Goal: Task Accomplishment & Management: Complete application form

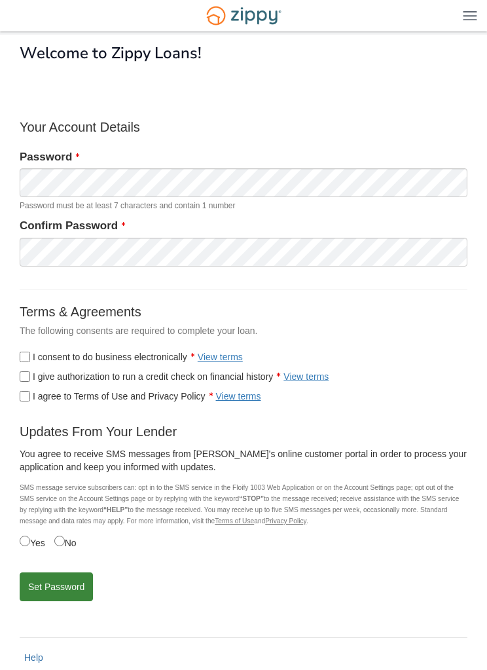
click at [66, 595] on button "Set Password" at bounding box center [56, 586] width 73 height 29
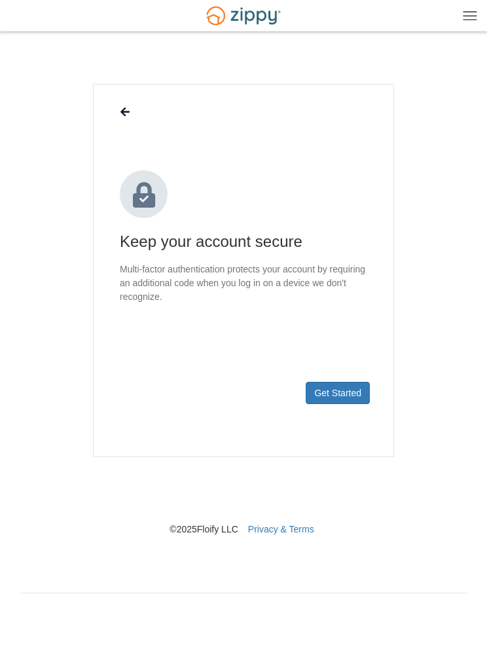
click at [352, 399] on button "Get Started" at bounding box center [338, 393] width 64 height 22
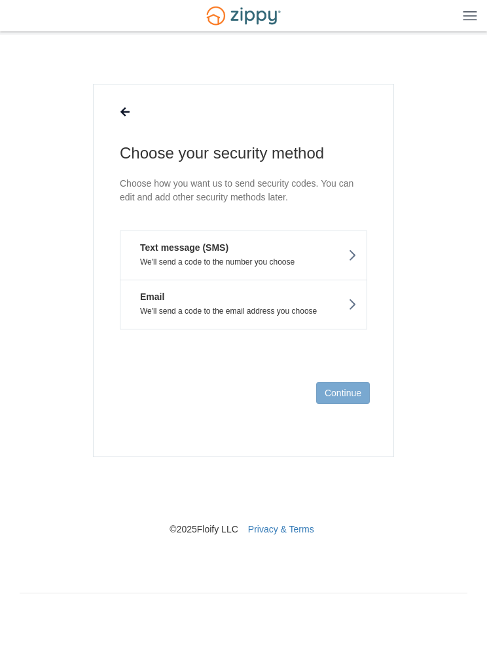
click at [327, 305] on button "Email We'll send a code to the email address you choose" at bounding box center [244, 305] width 248 height 50
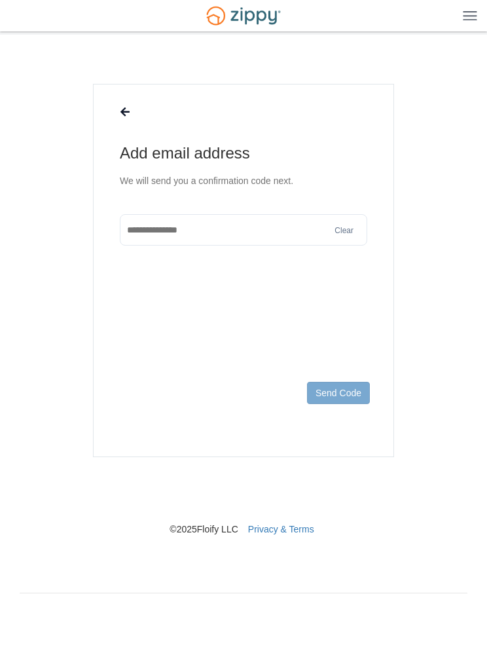
type input "**********"
click at [346, 387] on button "Send Code" at bounding box center [338, 393] width 63 height 22
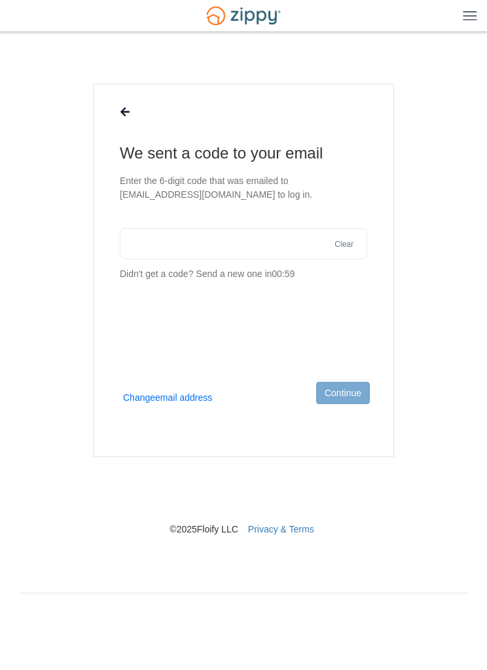
click at [282, 240] on input "text" at bounding box center [244, 243] width 248 height 31
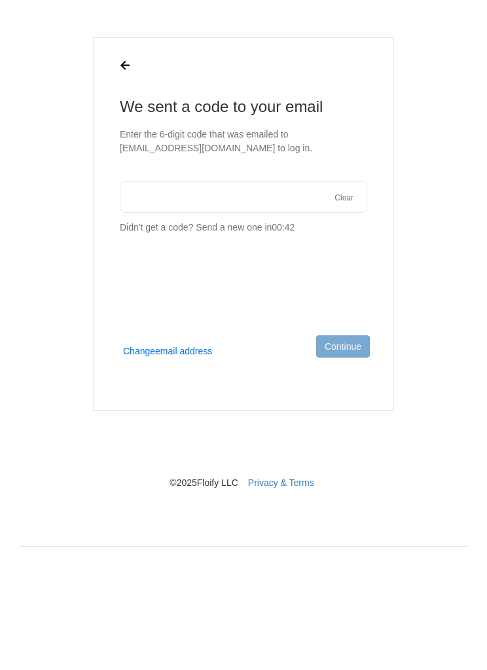
click at [280, 267] on p "Didn't get a code? Send a new one in 00:42" at bounding box center [244, 274] width 248 height 14
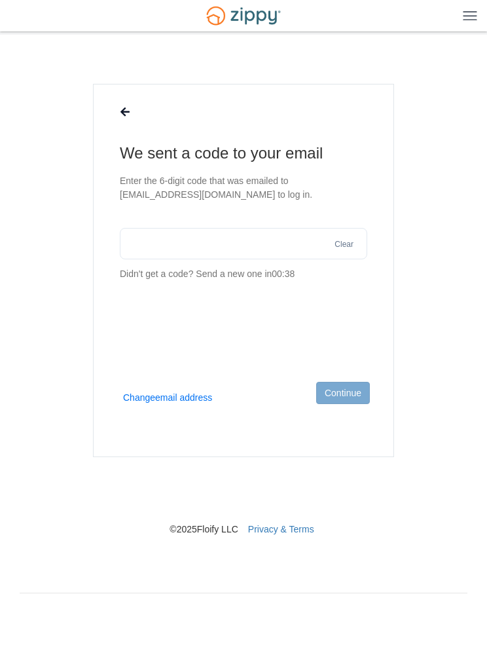
click at [335, 238] on button "Clear" at bounding box center [344, 244] width 27 height 12
click at [249, 228] on input "text" at bounding box center [244, 243] width 248 height 31
click at [255, 228] on input "text" at bounding box center [244, 243] width 248 height 31
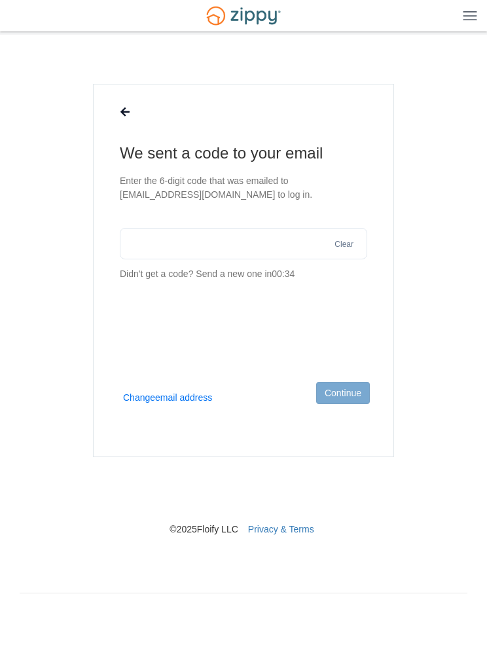
click at [122, 116] on icon at bounding box center [125, 112] width 9 height 10
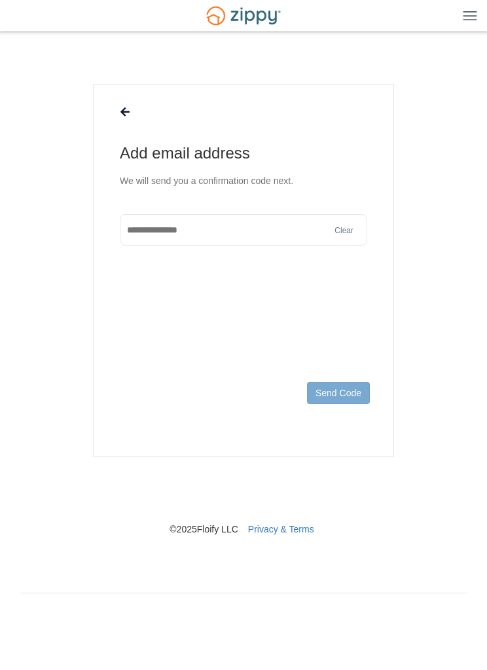
click at [236, 229] on input "text" at bounding box center [244, 229] width 248 height 31
click at [275, 235] on input "**********" at bounding box center [244, 229] width 248 height 31
type input "**********"
click at [347, 390] on button "Send Code" at bounding box center [338, 393] width 63 height 22
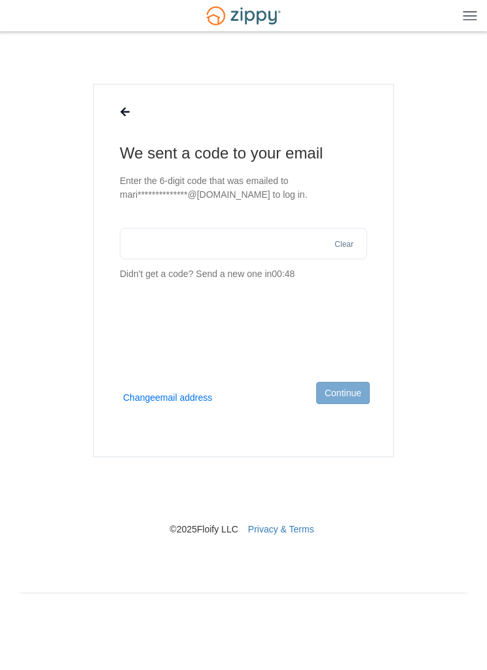
click at [268, 236] on input "text" at bounding box center [244, 243] width 248 height 31
type input "******"
click at [348, 389] on button "Continue" at bounding box center [343, 393] width 54 height 22
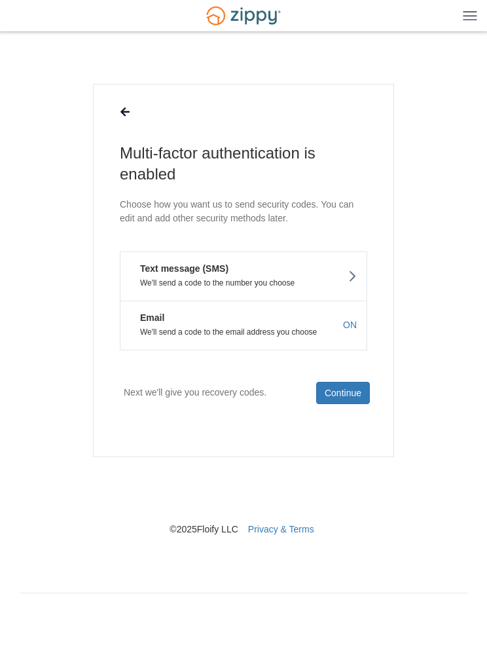
click at [252, 567] on div "× × Multi-factor authentication is enabled Choose how you want us to send secur…" at bounding box center [244, 307] width 448 height 545
click at [348, 396] on button "Continue" at bounding box center [343, 393] width 54 height 22
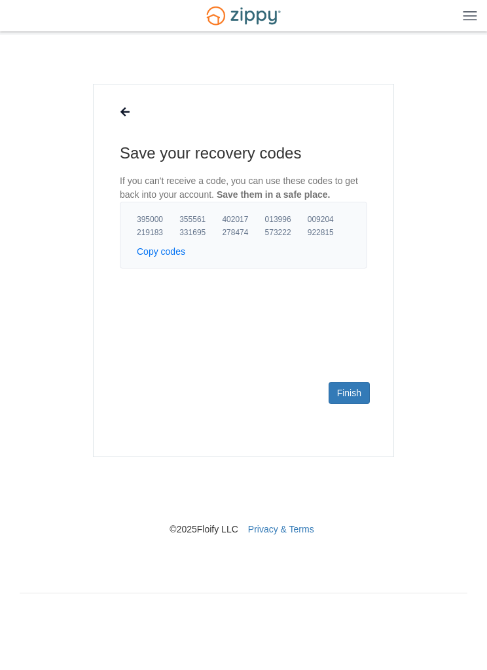
click at [354, 397] on link "Finish" at bounding box center [349, 393] width 41 height 22
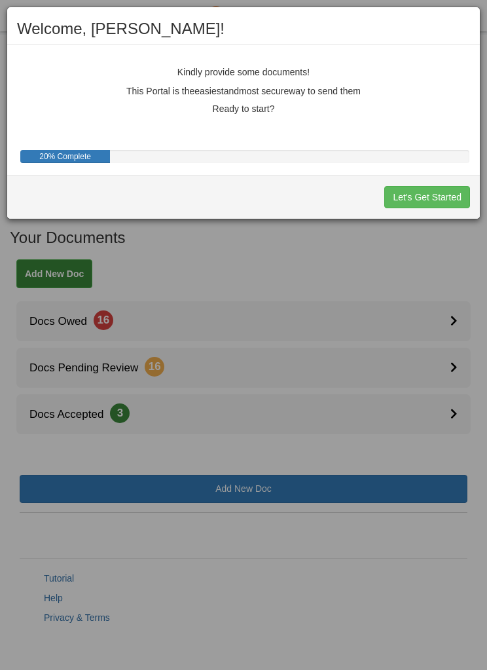
click at [442, 196] on button "Let's Get Started" at bounding box center [427, 197] width 86 height 22
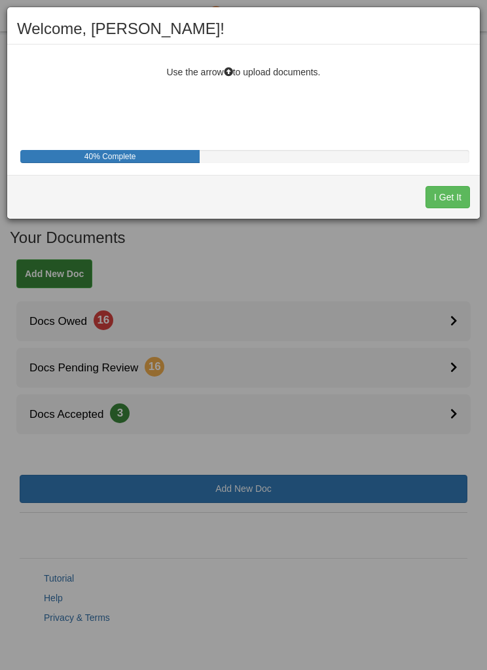
click at [457, 196] on button "I Get It" at bounding box center [448, 197] width 45 height 22
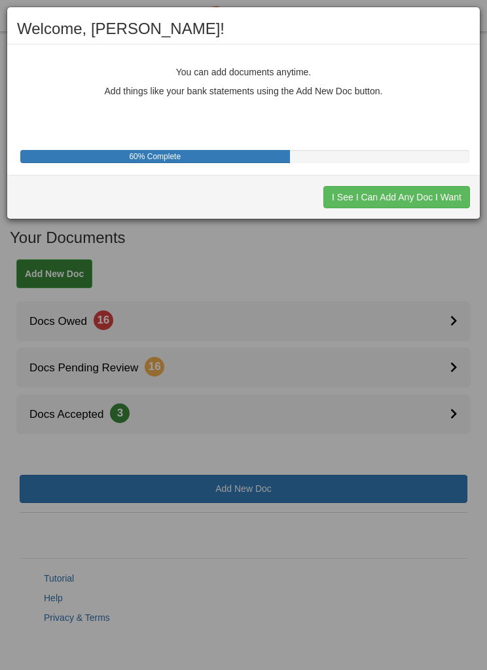
click at [449, 201] on button "I See I Can Add Any Doc I Want" at bounding box center [397, 197] width 147 height 22
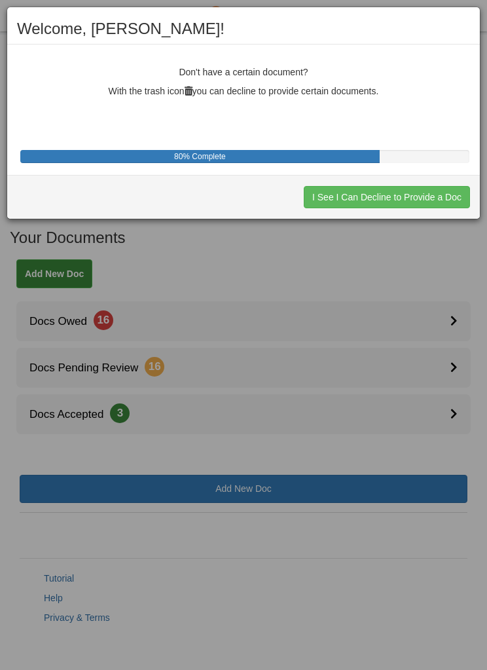
click at [443, 195] on button "I See I Can Decline to Provide a Doc" at bounding box center [387, 197] width 166 height 22
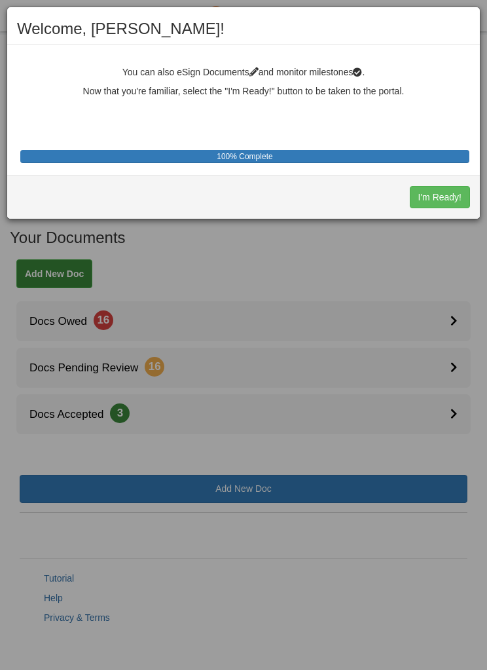
click at [456, 198] on button "I'm Ready!" at bounding box center [440, 197] width 60 height 22
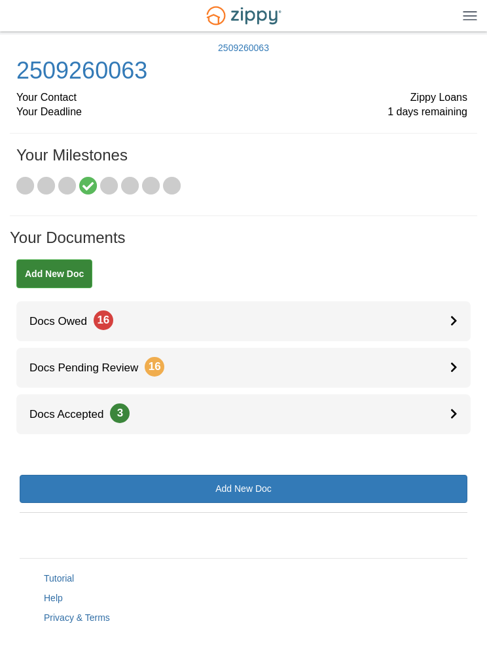
click at [448, 411] on link "Docs Accepted 3" at bounding box center [243, 414] width 454 height 40
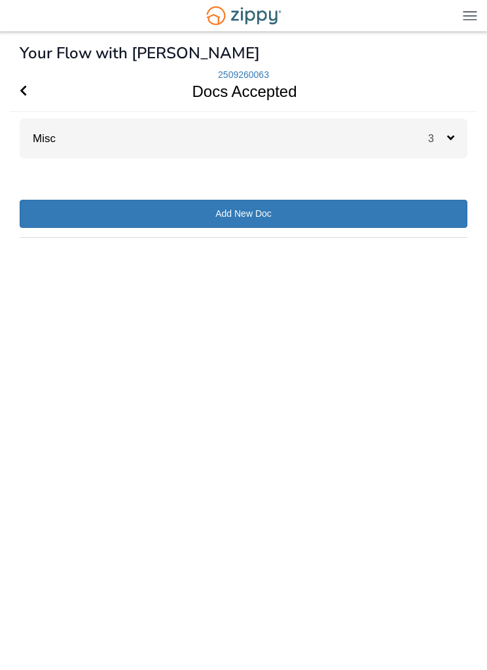
click at [436, 130] on div "3" at bounding box center [447, 139] width 39 height 40
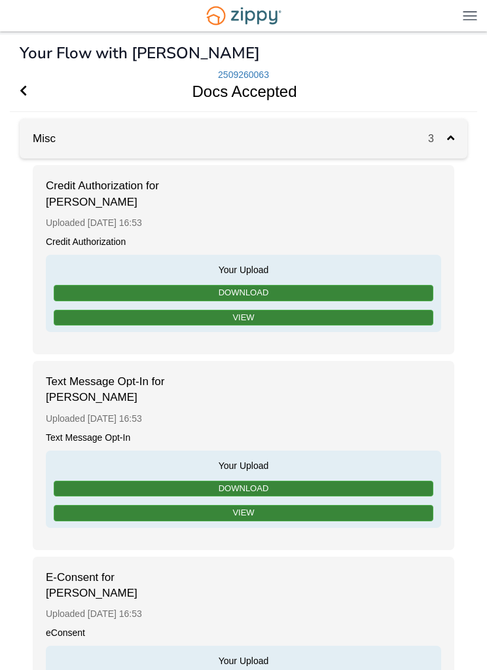
click at [26, 96] on icon "Go Back" at bounding box center [23, 90] width 7 height 12
click at [26, 81] on span "Go Back" at bounding box center [23, 91] width 7 height 40
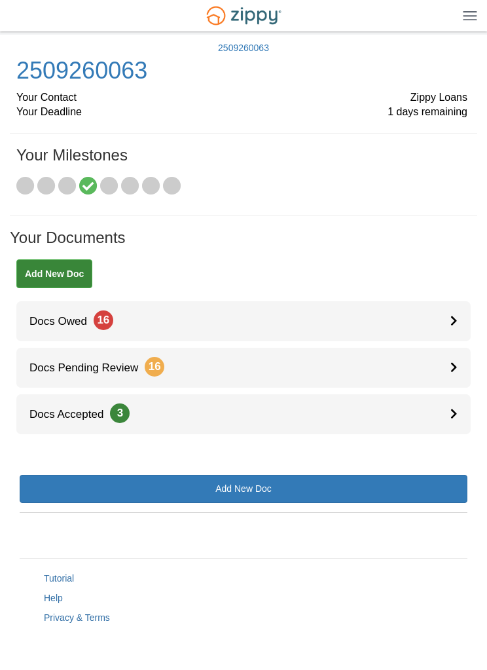
click at [447, 318] on link "Docs Owed 16" at bounding box center [243, 321] width 454 height 40
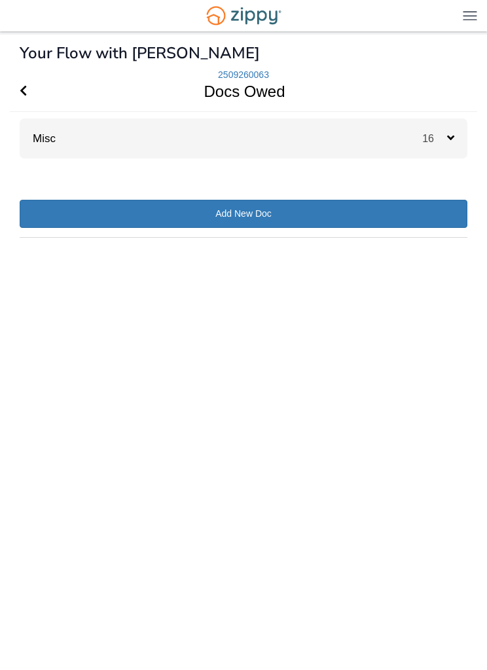
click at [445, 136] on span "16" at bounding box center [434, 138] width 25 height 11
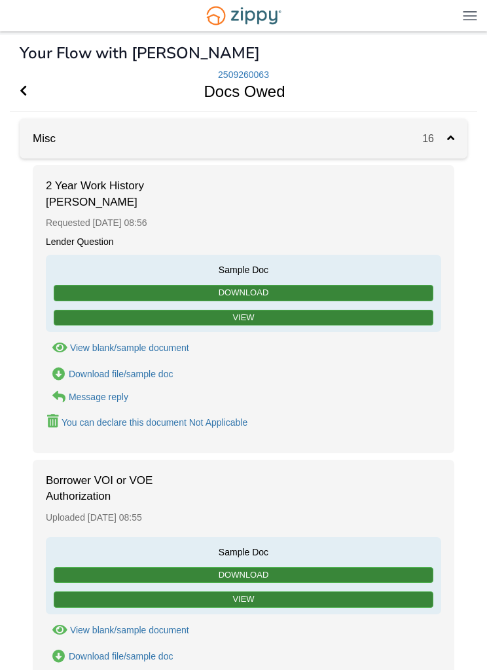
click at [262, 321] on link "View" at bounding box center [244, 318] width 380 height 16
click at [260, 295] on link "Download" at bounding box center [244, 293] width 380 height 16
click at [26, 73] on span "Go Back" at bounding box center [23, 91] width 7 height 40
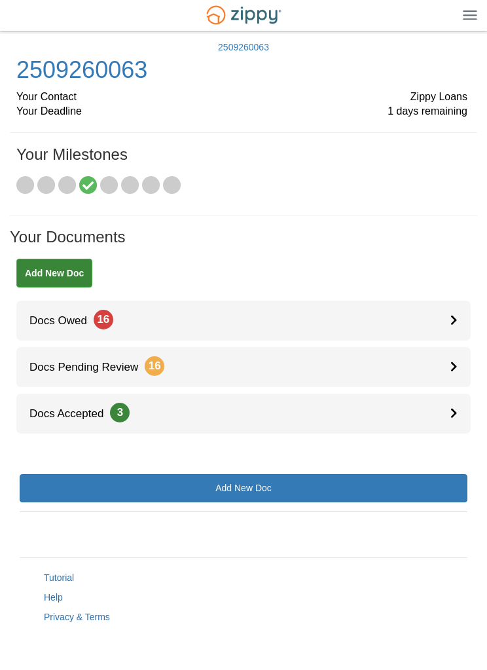
scroll to position [18, 0]
click at [433, 105] on span "1 days remaining" at bounding box center [428, 112] width 80 height 15
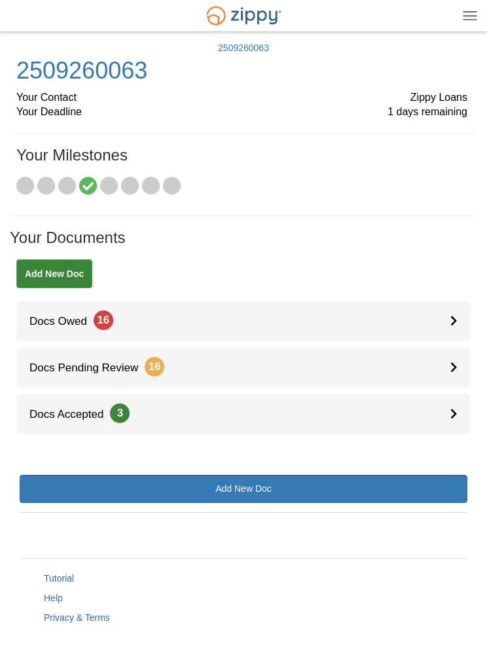
click at [443, 122] on div "[PHONE_NUMBER] Your Contact Zippy Loans Your Deadline 1 days remaining Your Mil…" at bounding box center [244, 137] width 448 height 158
click at [434, 111] on span "1 days remaining" at bounding box center [428, 112] width 80 height 15
click at [426, 115] on span "1 days remaining" at bounding box center [428, 112] width 80 height 15
click at [421, 115] on span "1 days remaining" at bounding box center [428, 112] width 80 height 15
click at [472, 6] on div "[EMAIL_ADDRESS][DOMAIN_NAME] Logout" at bounding box center [243, 15] width 487 height 31
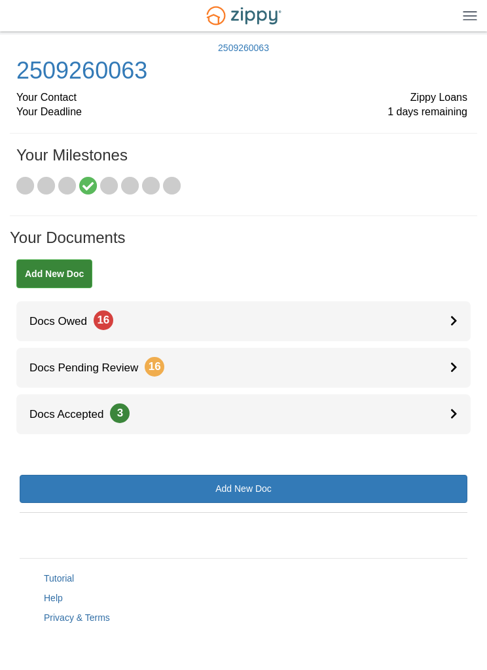
click at [470, 3] on div "[EMAIL_ADDRESS][DOMAIN_NAME] Logout" at bounding box center [243, 15] width 487 height 31
click at [464, 14] on img at bounding box center [470, 15] width 14 height 10
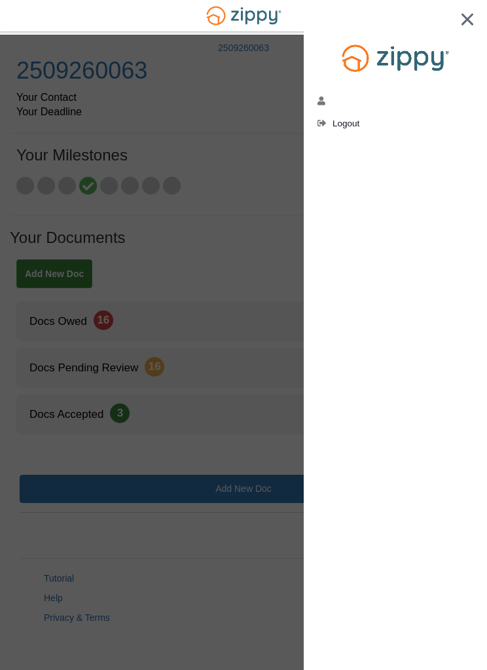
click at [460, 8] on div at bounding box center [395, 34] width 183 height 69
click at [466, 10] on div at bounding box center [395, 34] width 183 height 69
click at [470, 1] on div at bounding box center [395, 34] width 183 height 69
click at [219, 198] on div at bounding box center [243, 335] width 487 height 670
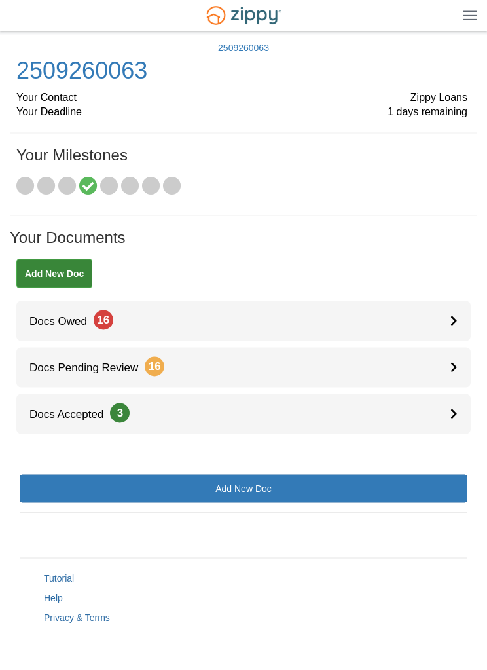
scroll to position [18, 0]
click at [56, 601] on link "Help" at bounding box center [53, 598] width 19 height 10
click at [123, 71] on link "2509260063" at bounding box center [81, 70] width 131 height 27
click at [64, 103] on div "Your Contact Zippy Loans" at bounding box center [241, 97] width 451 height 15
click at [70, 116] on div "Your Deadline 1 days remaining" at bounding box center [241, 112] width 451 height 15
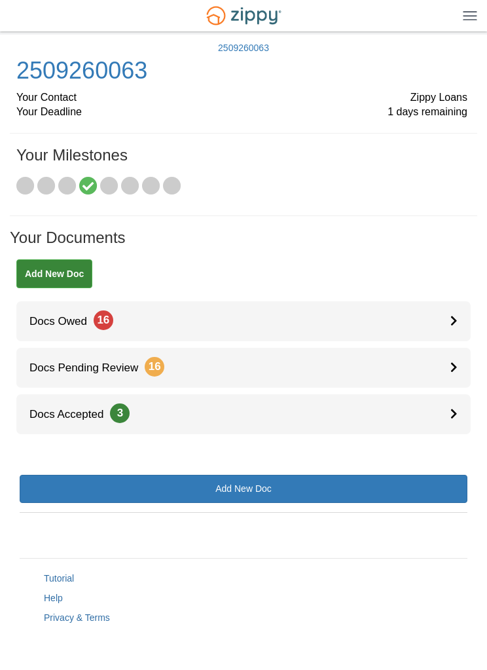
click at [251, 45] on link "2509260063" at bounding box center [243, 48] width 51 height 10
click at [418, 115] on span "1 days remaining" at bounding box center [428, 112] width 80 height 15
click at [426, 113] on span "1 days remaining" at bounding box center [428, 112] width 80 height 15
click at [424, 103] on span "Zippy Loans" at bounding box center [439, 97] width 57 height 15
click at [415, 98] on span "Zippy Loans" at bounding box center [439, 97] width 57 height 15
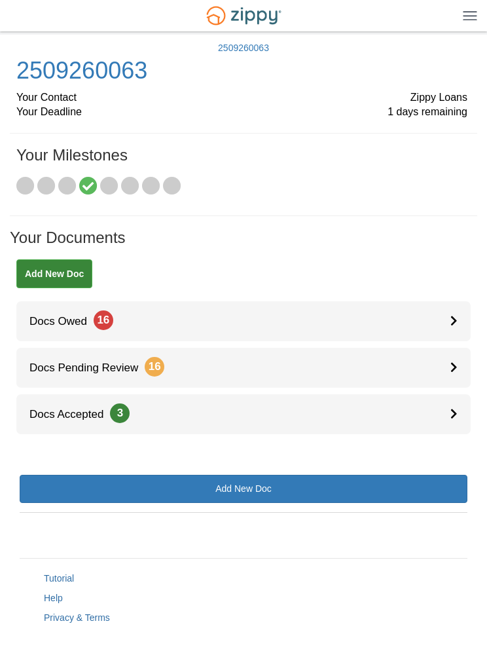
click at [402, 103] on div "Your Contact Zippy Loans" at bounding box center [241, 97] width 451 height 15
click at [397, 100] on div "Your Contact Zippy Loans" at bounding box center [241, 97] width 451 height 15
click at [419, 113] on span "1 days remaining" at bounding box center [428, 112] width 80 height 15
click at [442, 378] on link "Docs Pending Review 16" at bounding box center [243, 368] width 454 height 40
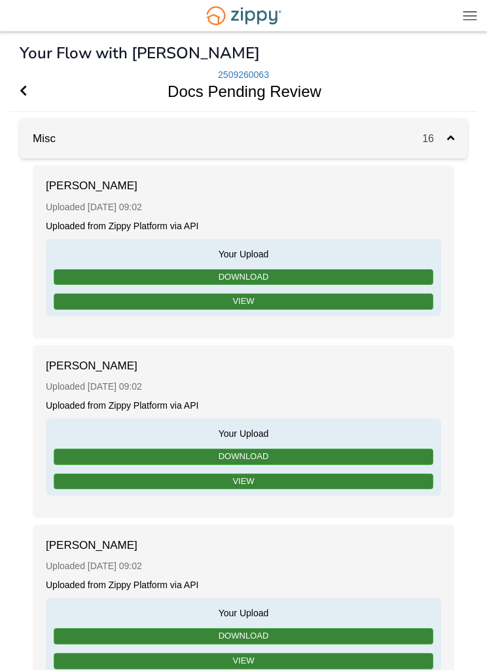
click at [26, 84] on span "Go Back" at bounding box center [23, 91] width 7 height 40
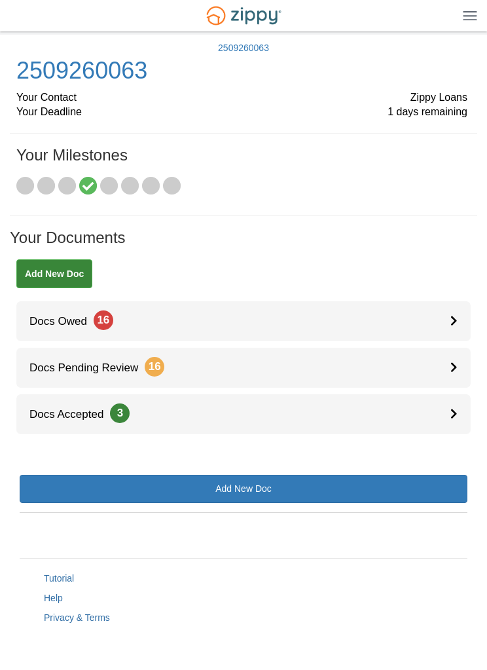
click at [258, 334] on link "Docs Owed 16" at bounding box center [243, 321] width 454 height 40
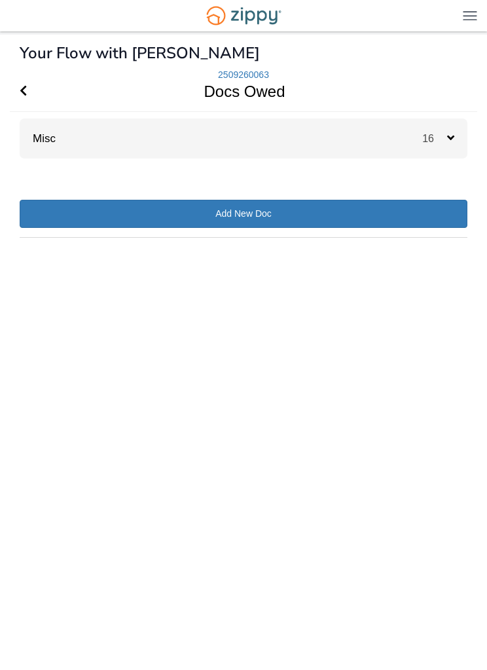
click at [443, 139] on span "16" at bounding box center [434, 138] width 25 height 11
